Goal: Task Accomplishment & Management: Manage account settings

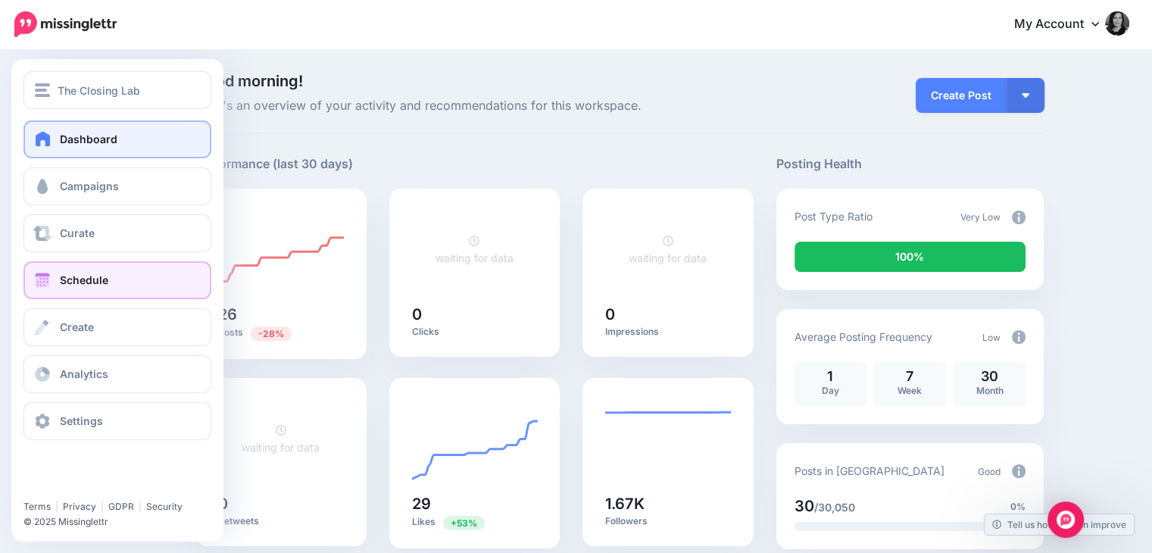
click at [80, 292] on link "Schedule" at bounding box center [117, 280] width 188 height 38
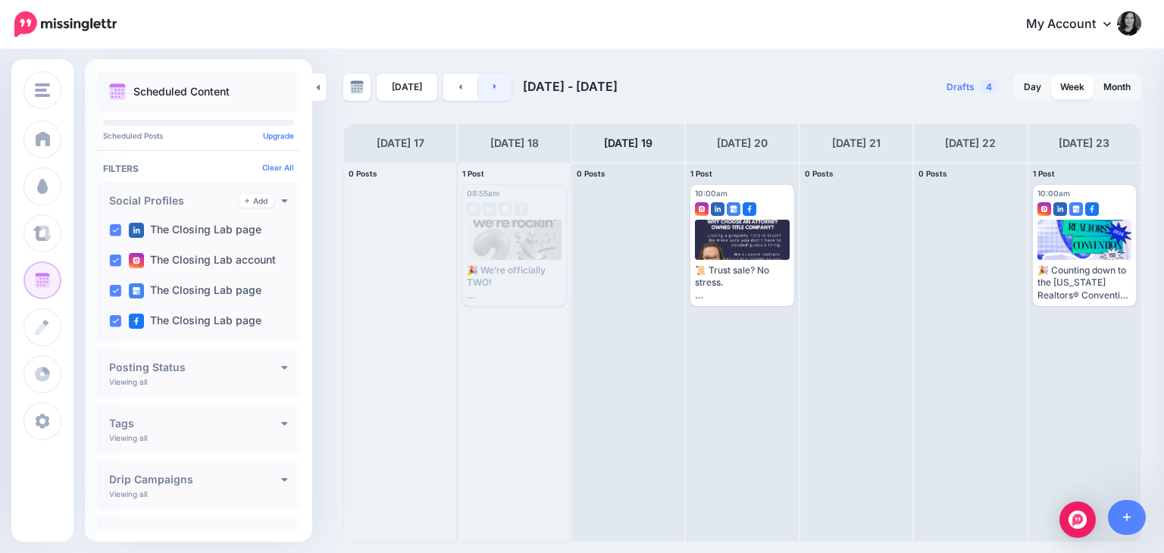
click at [498, 89] on link at bounding box center [495, 86] width 34 height 27
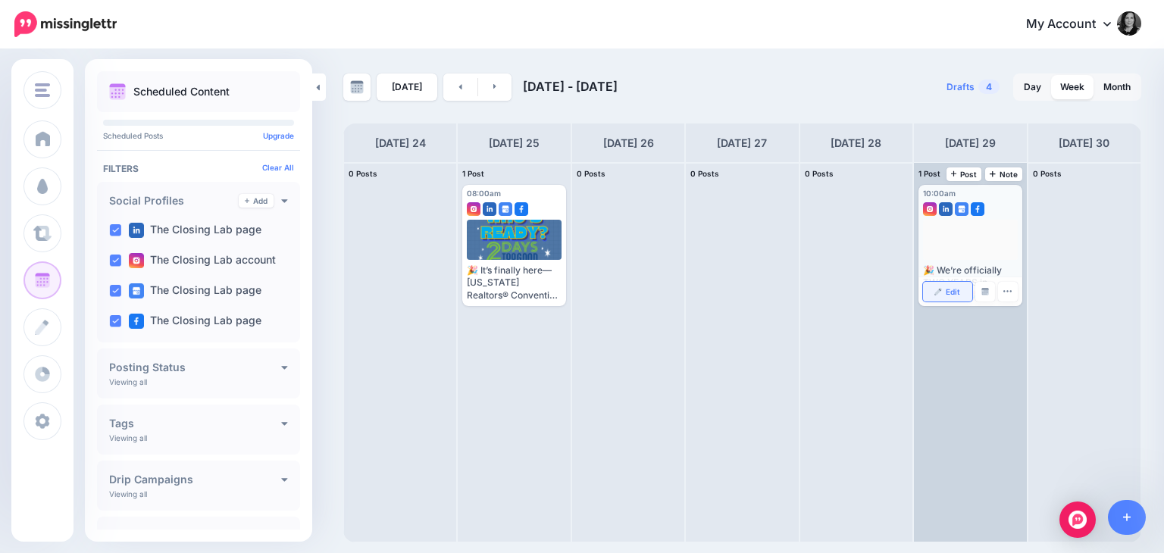
click at [953, 295] on span "Edit" at bounding box center [952, 292] width 14 height 8
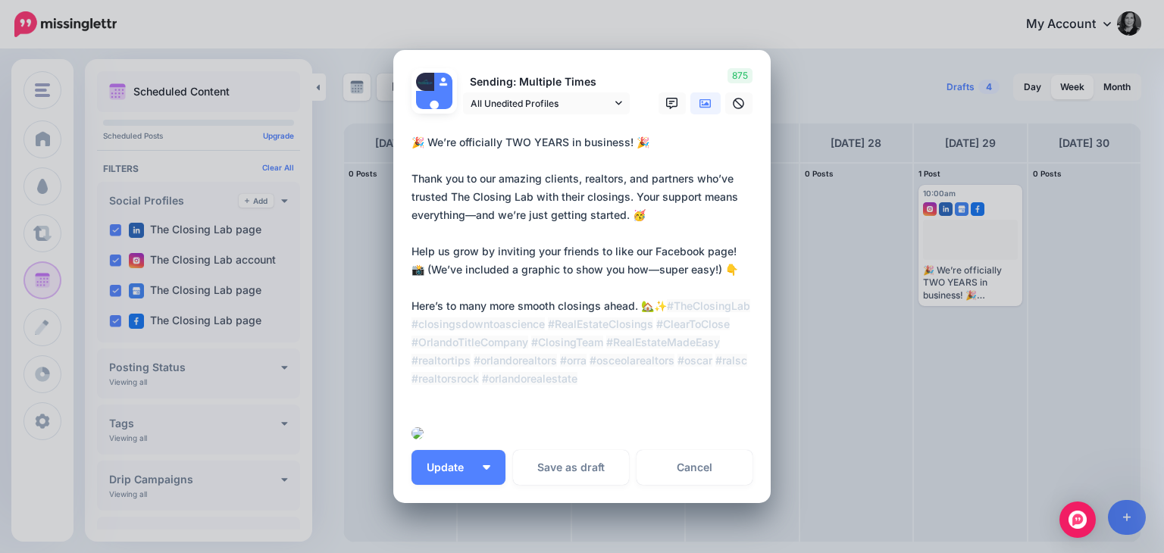
drag, startPoint x: 661, startPoint y: 189, endPoint x: 405, endPoint y: 149, distance: 259.1
click at [405, 149] on div "Loading Sending: Multiple Times All Unedited Profiles" at bounding box center [581, 276] width 377 height 453
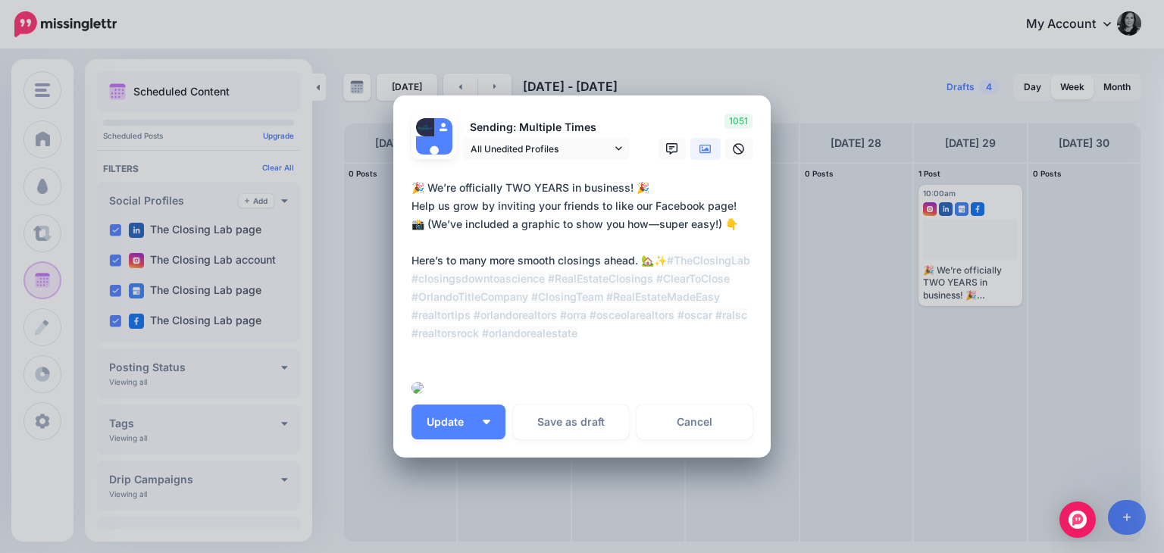
drag, startPoint x: 655, startPoint y: 114, endPoint x: 402, endPoint y: 92, distance: 253.9
click at [402, 95] on div "Loading Sending: Multiple Times All Unedited Profiles" at bounding box center [581, 276] width 377 height 362
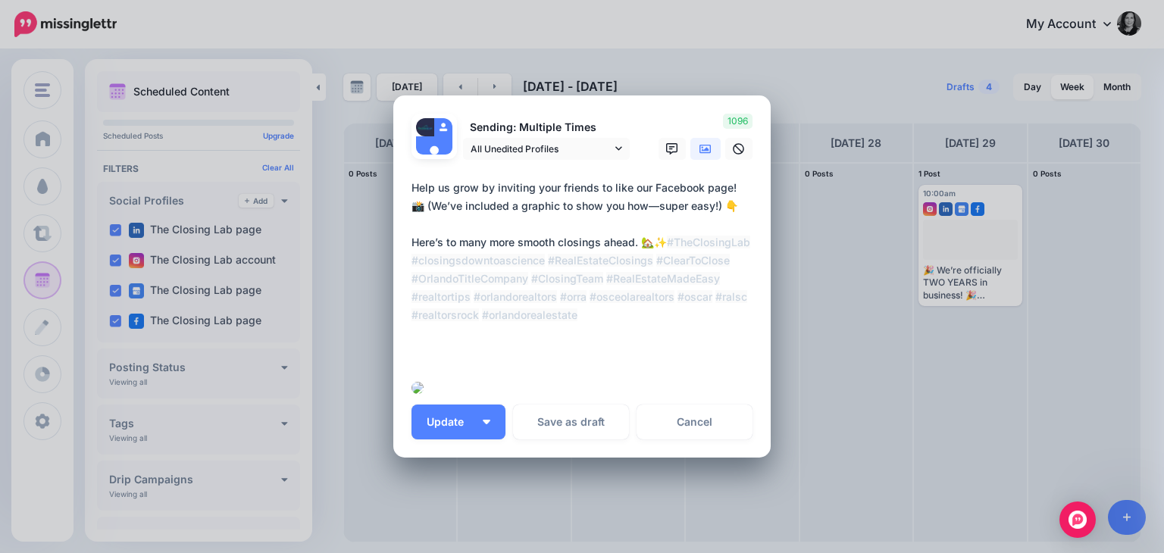
type textarea "**********"
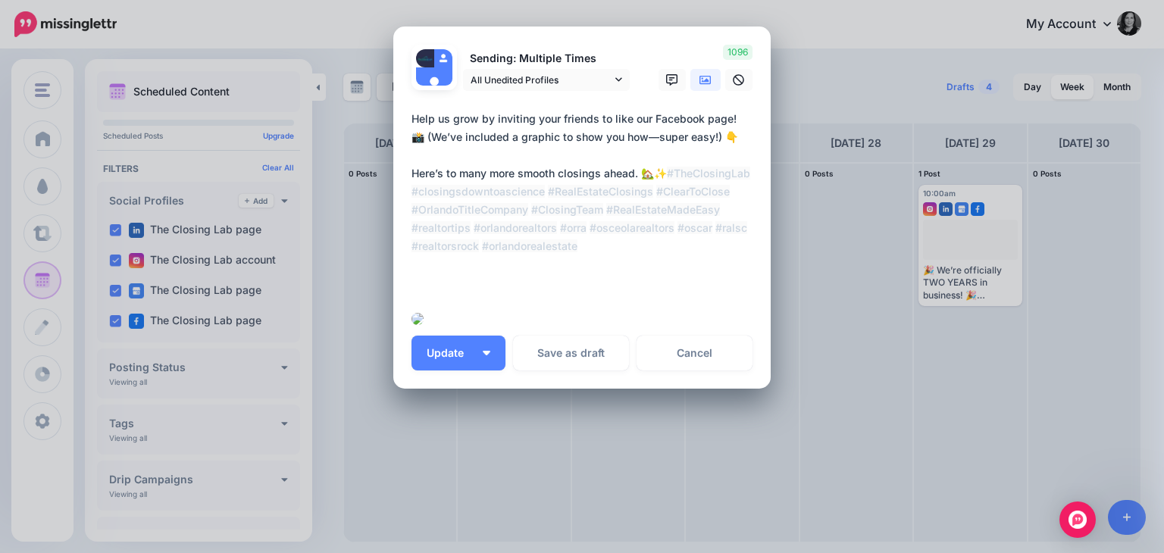
scroll to position [196, 0]
click at [715, 370] on link "Cancel" at bounding box center [694, 353] width 116 height 35
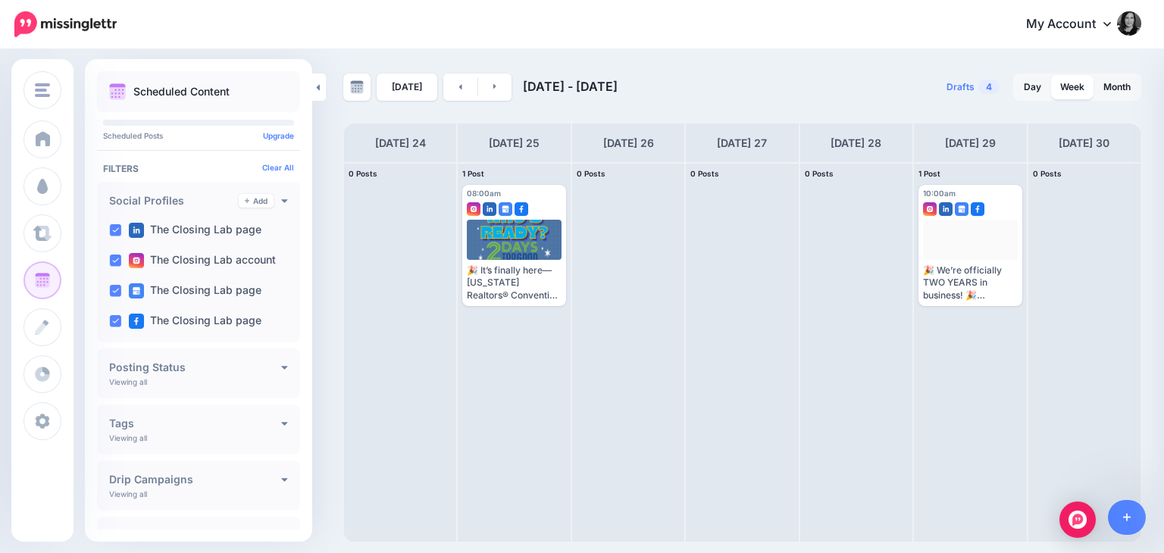
scroll to position [0, 0]
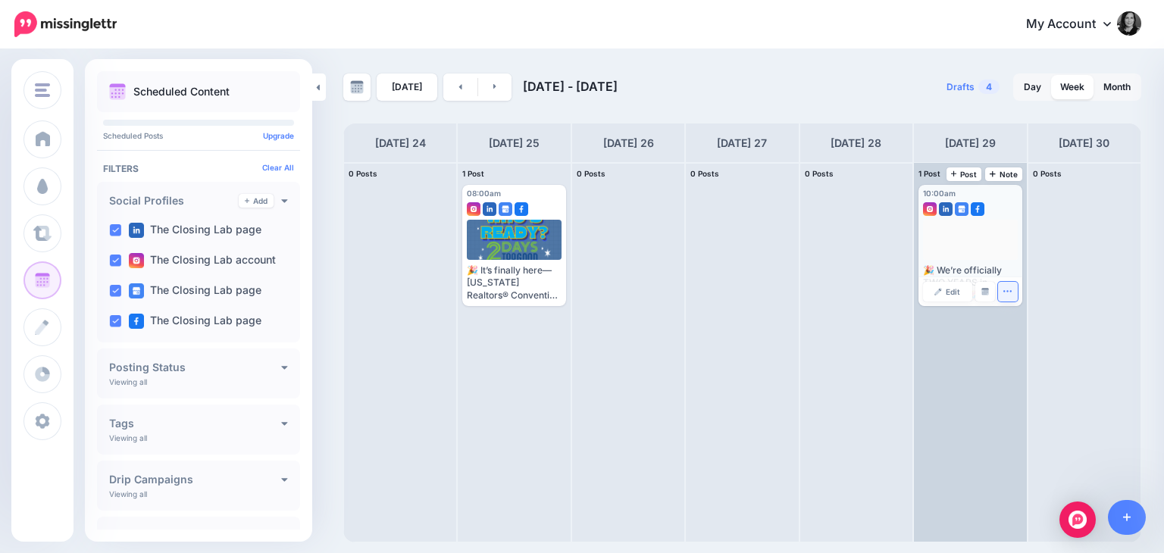
click at [1005, 293] on icon "button" at bounding box center [1007, 291] width 10 height 10
click at [1016, 337] on img at bounding box center [1014, 338] width 8 height 8
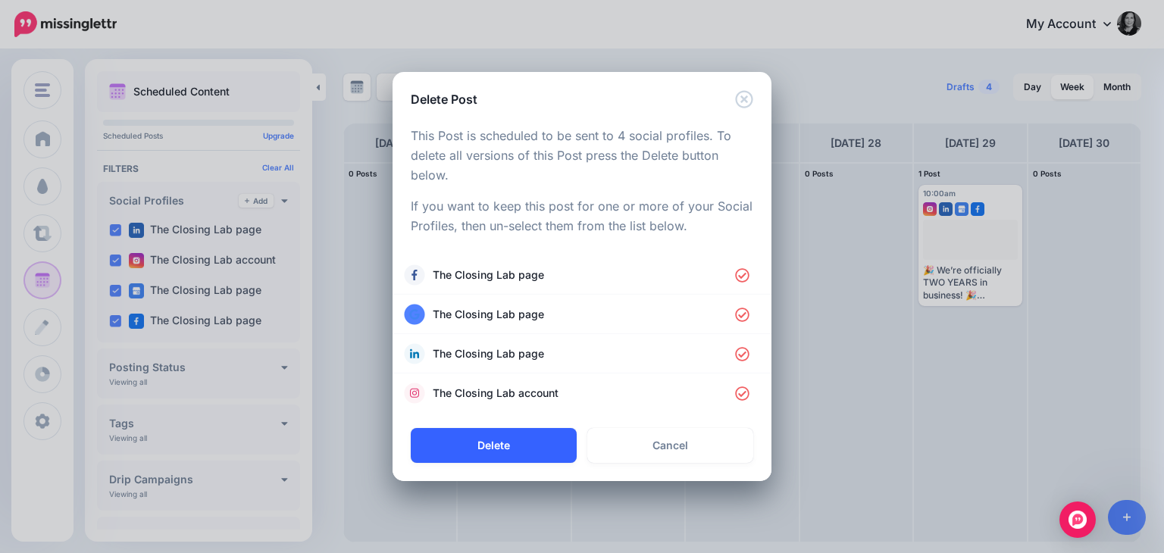
click at [535, 439] on button "Delete" at bounding box center [494, 445] width 166 height 35
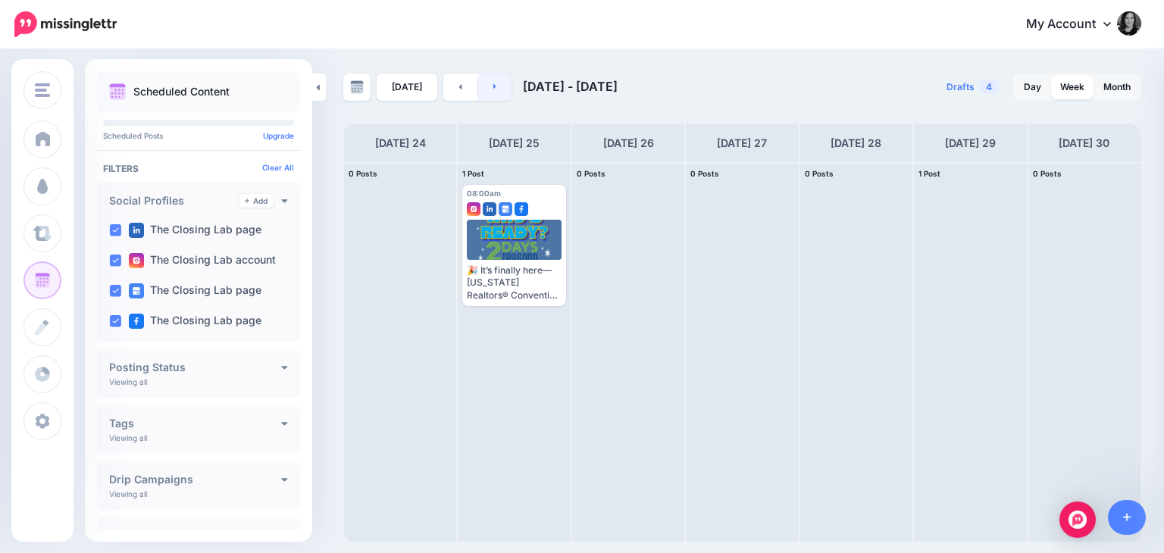
click at [488, 86] on link at bounding box center [495, 86] width 34 height 27
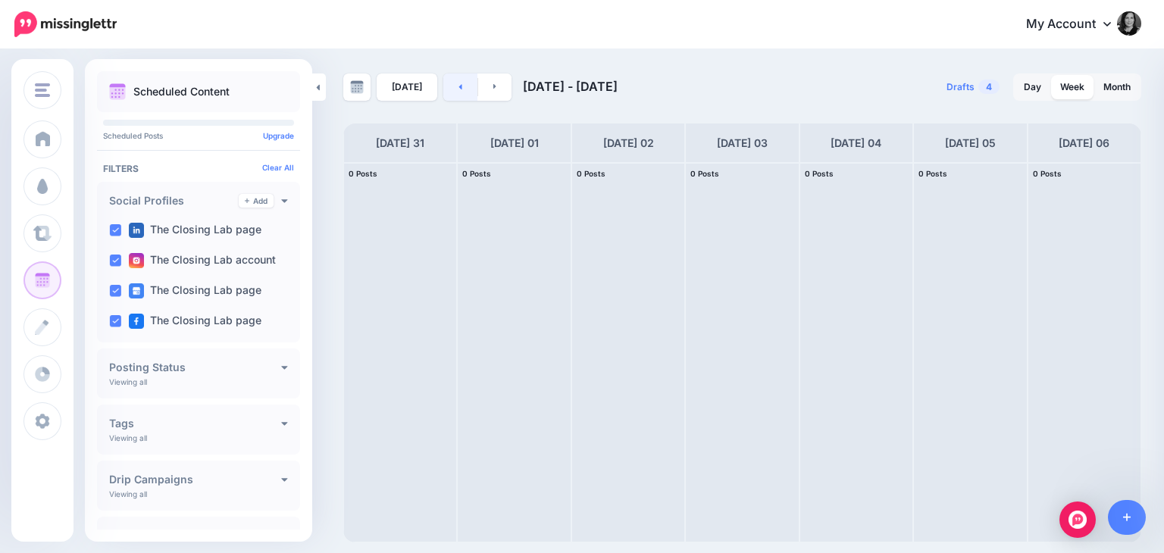
click at [444, 89] on link at bounding box center [460, 86] width 34 height 27
